Goal: Information Seeking & Learning: Learn about a topic

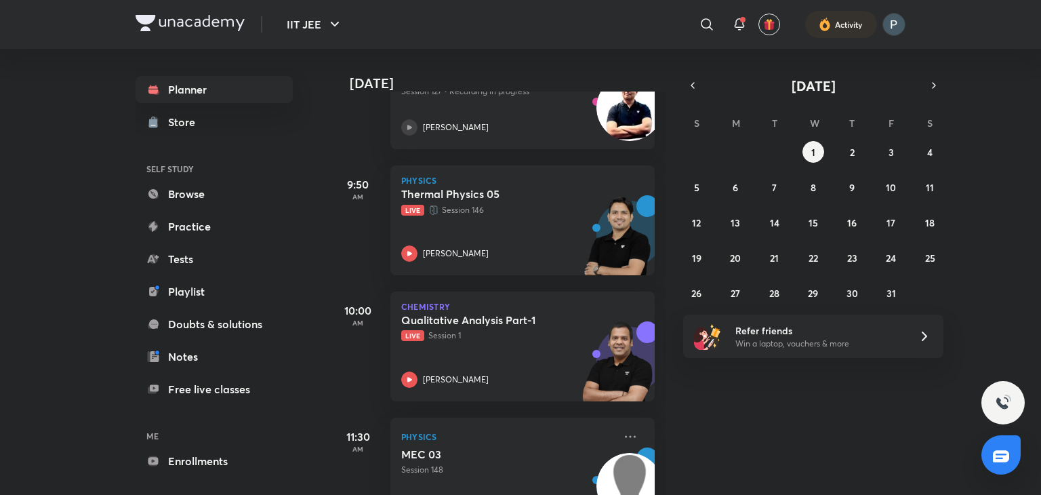
scroll to position [383, 0]
click at [398, 372] on div "Chemistry Qualitative Analysis Part-1 Live Session 1 Piyush Maheshwari" at bounding box center [522, 345] width 264 height 110
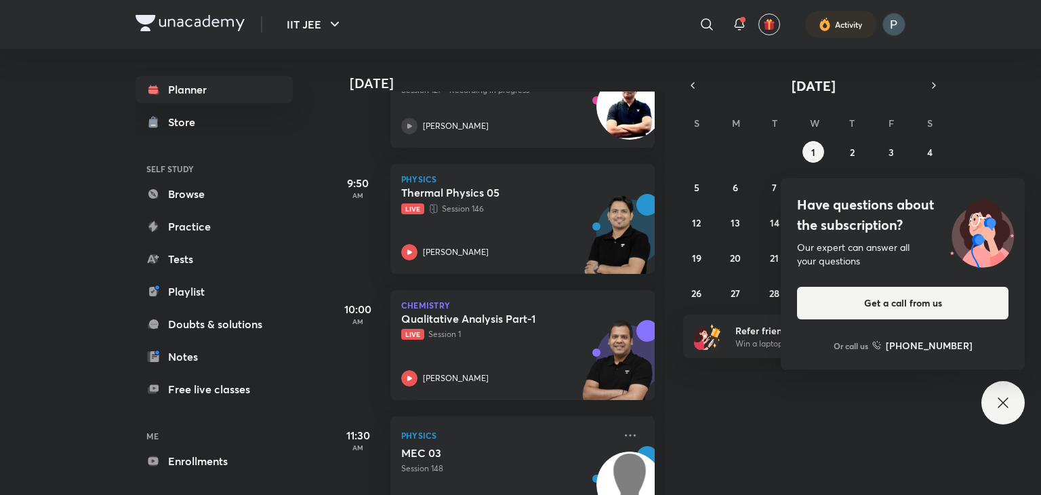
scroll to position [383, 0]
